Goal: Information Seeking & Learning: Learn about a topic

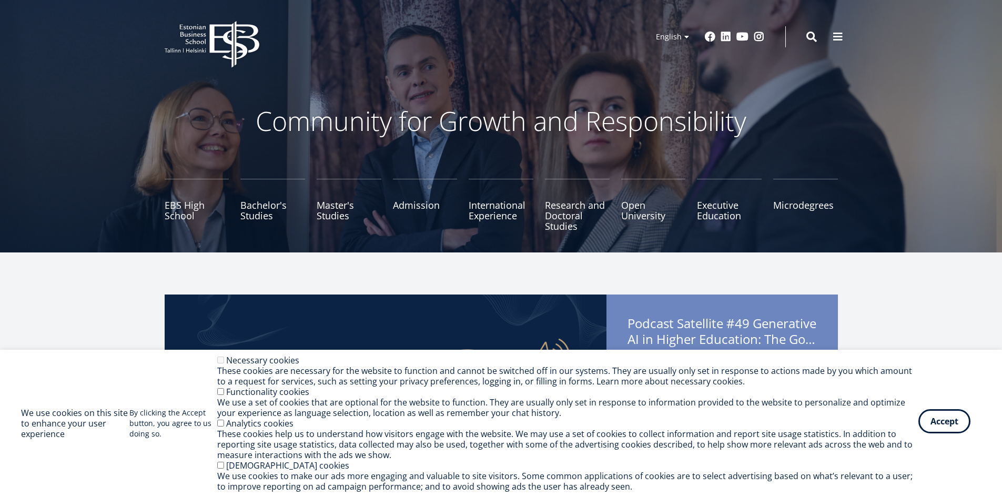
click at [927, 420] on button "Accept" at bounding box center [944, 421] width 52 height 24
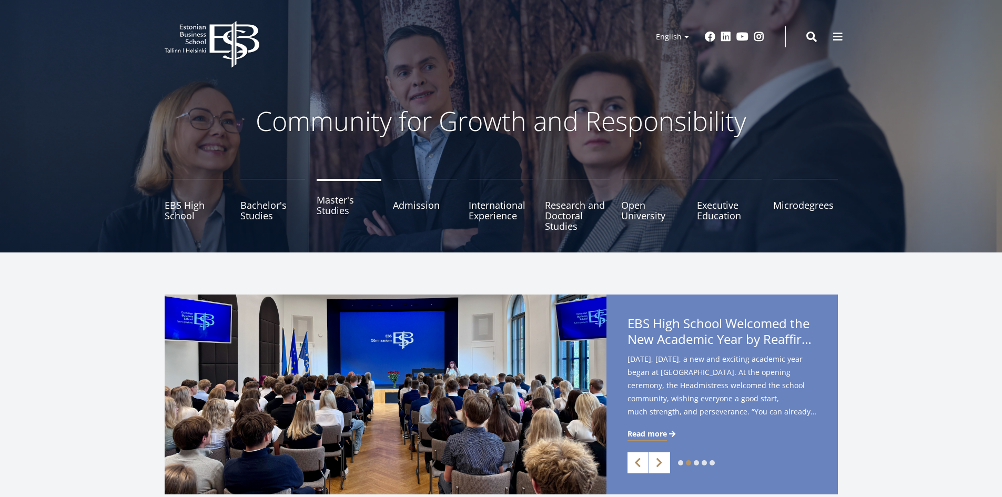
click at [341, 218] on link "Master's Studies" at bounding box center [349, 205] width 65 height 53
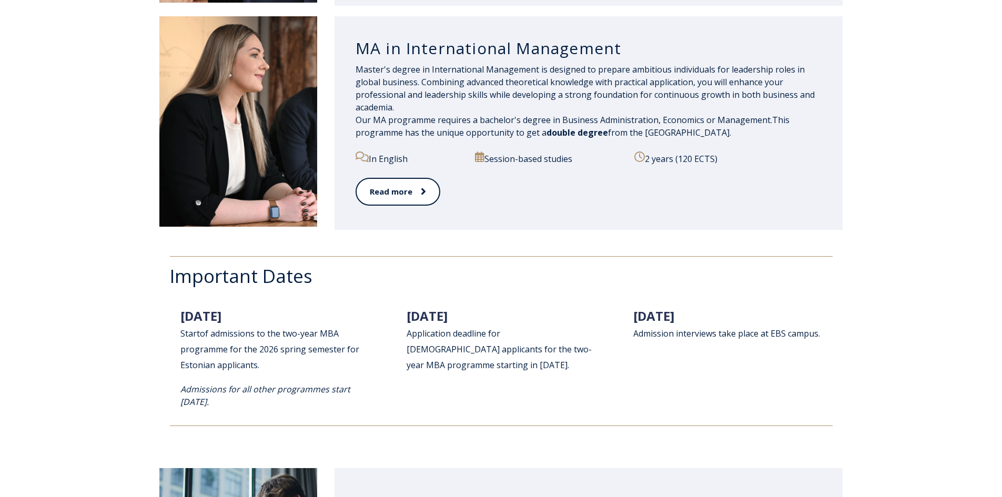
scroll to position [1251, 0]
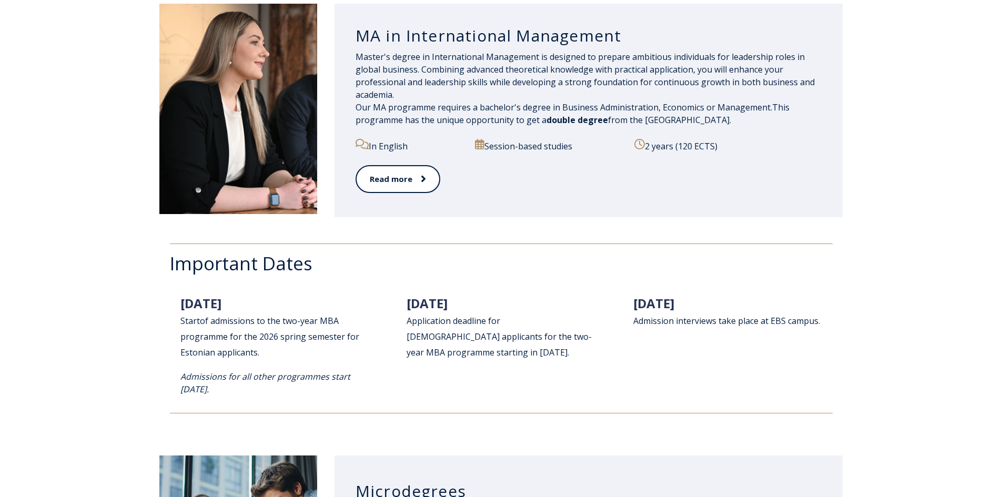
drag, startPoint x: 229, startPoint y: 389, endPoint x: 198, endPoint y: 390, distance: 30.5
click at [198, 390] on icon "Admissions for all other programmes start February 2026." at bounding box center [265, 383] width 170 height 24
click at [209, 391] on icon "Admissions for all other programmes start February 2026." at bounding box center [265, 383] width 170 height 24
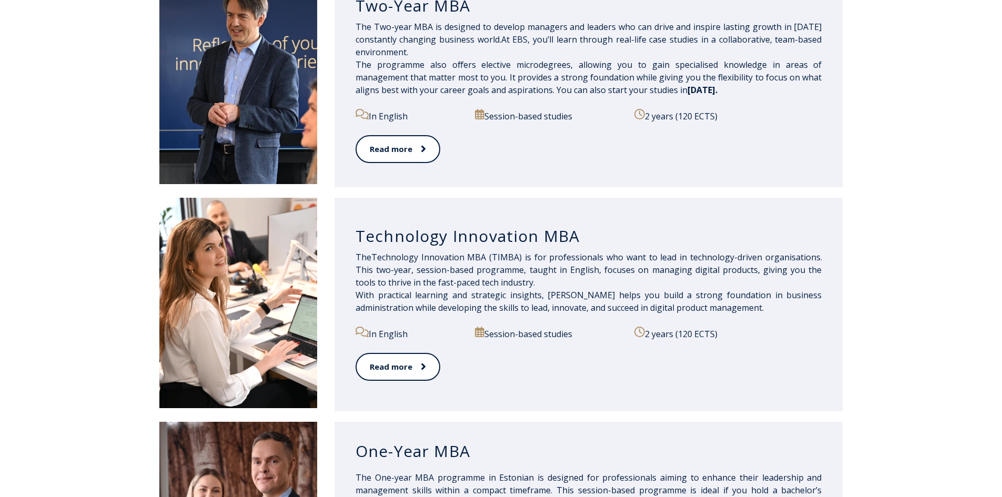
scroll to position [609, 0]
click at [407, 362] on link "Read more" at bounding box center [397, 367] width 84 height 29
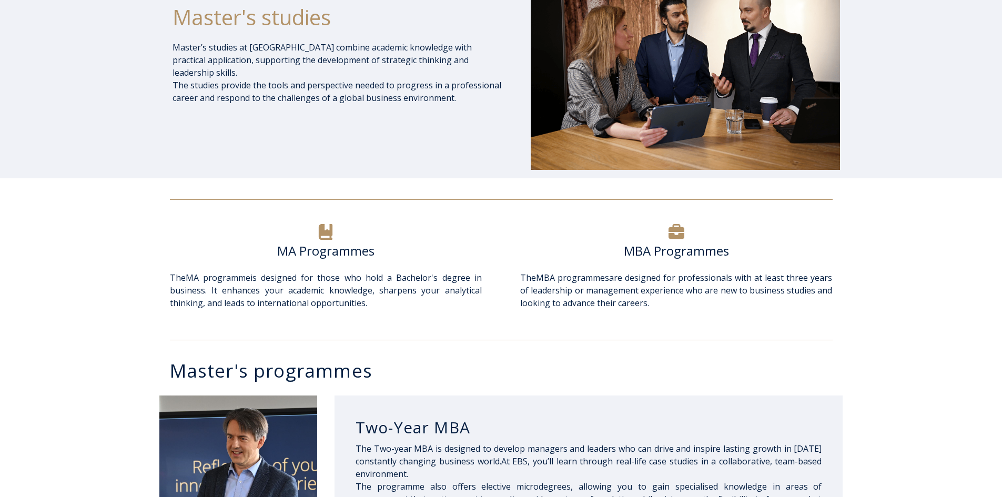
scroll to position [0, 0]
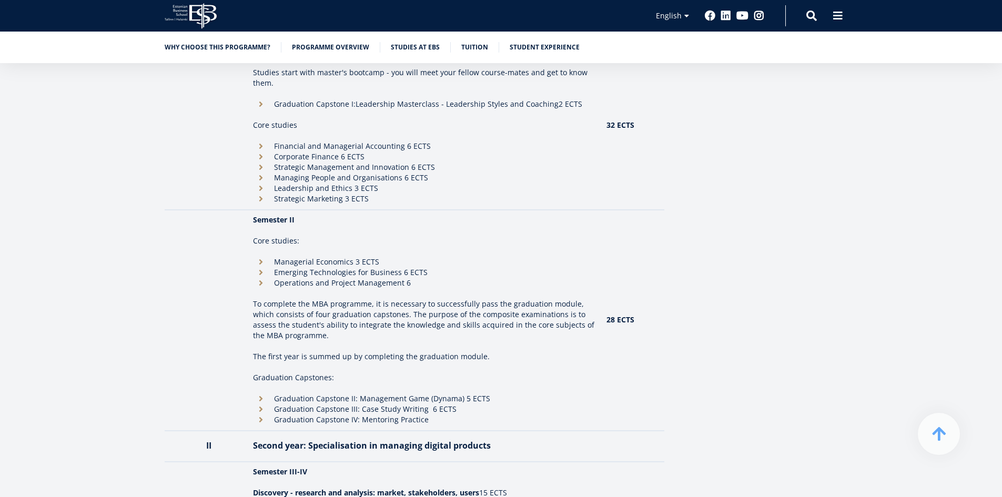
scroll to position [1022, 0]
click at [435, 339] on p "The first year is summed up by completing the graduation module." at bounding box center [424, 355] width 342 height 32
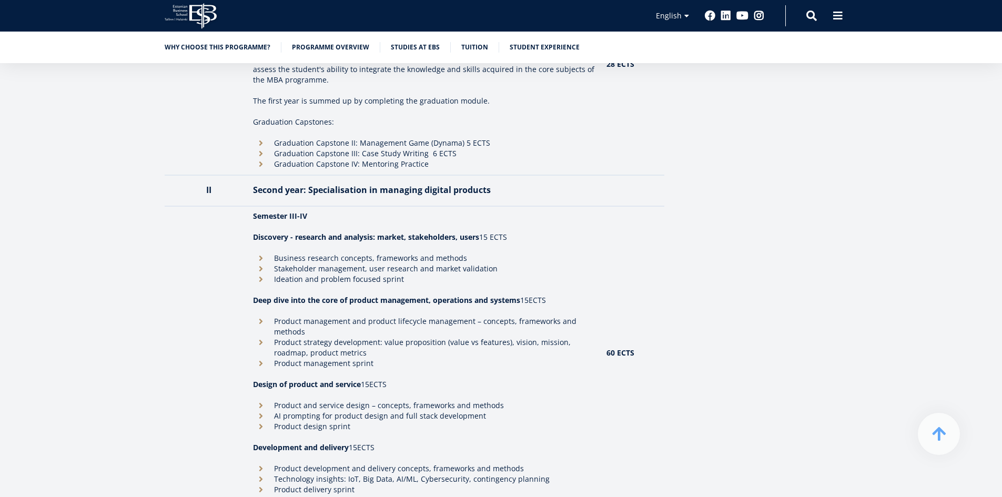
scroll to position [1276, 0]
click at [301, 315] on li "Product management and product lifecycle management – concepts, frameworks and …" at bounding box center [424, 325] width 342 height 21
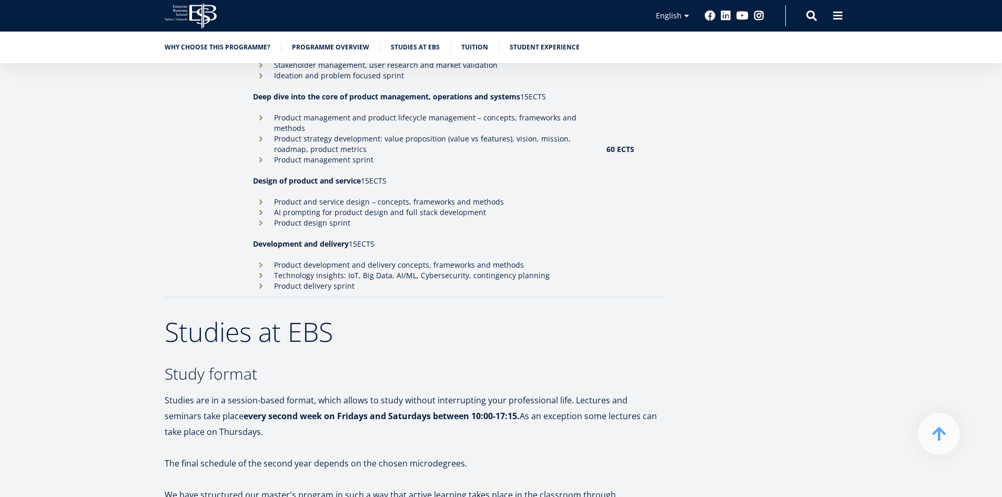
scroll to position [1536, 0]
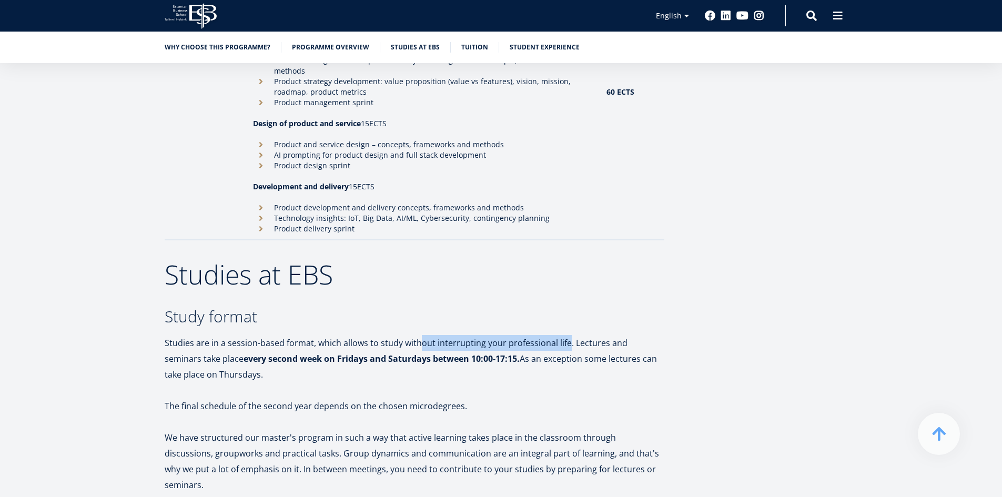
drag, startPoint x: 416, startPoint y: 327, endPoint x: 564, endPoint y: 319, distance: 148.5
click at [564, 335] on p "Studies are in a session-based format, which allows to study without interrupti…" at bounding box center [414, 358] width 499 height 47
click at [588, 335] on p "Studies are in a session-based format, which allows to study without interrupti…" at bounding box center [414, 358] width 499 height 47
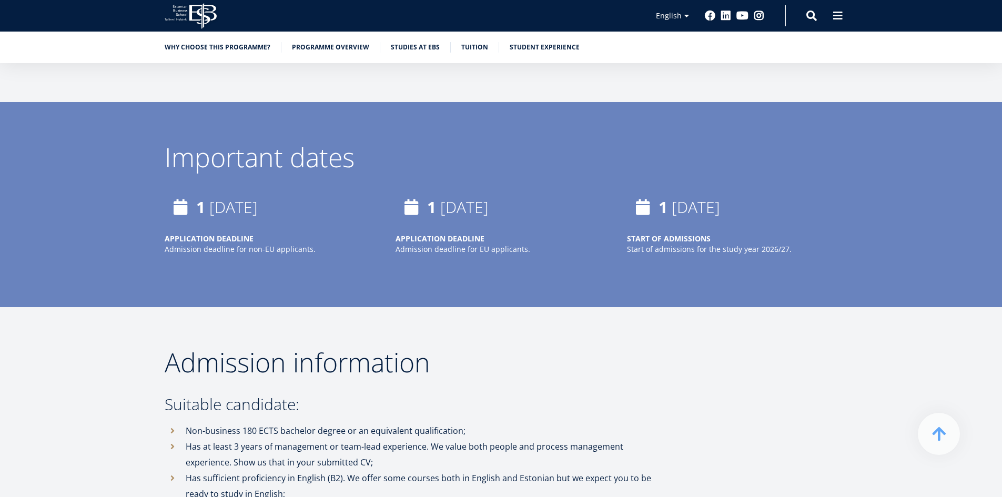
scroll to position [2056, 0]
